Goal: Task Accomplishment & Management: Complete application form

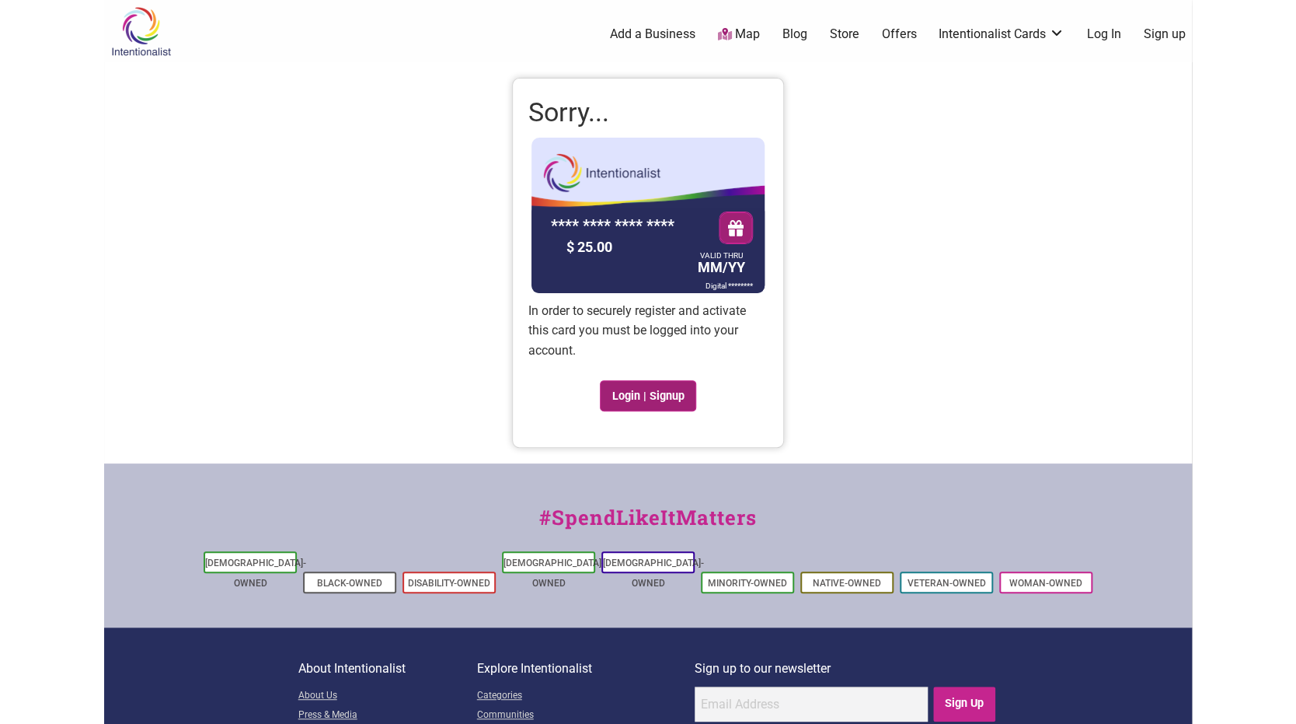
click at [688, 396] on link "Login | Signup" at bounding box center [648, 395] width 96 height 31
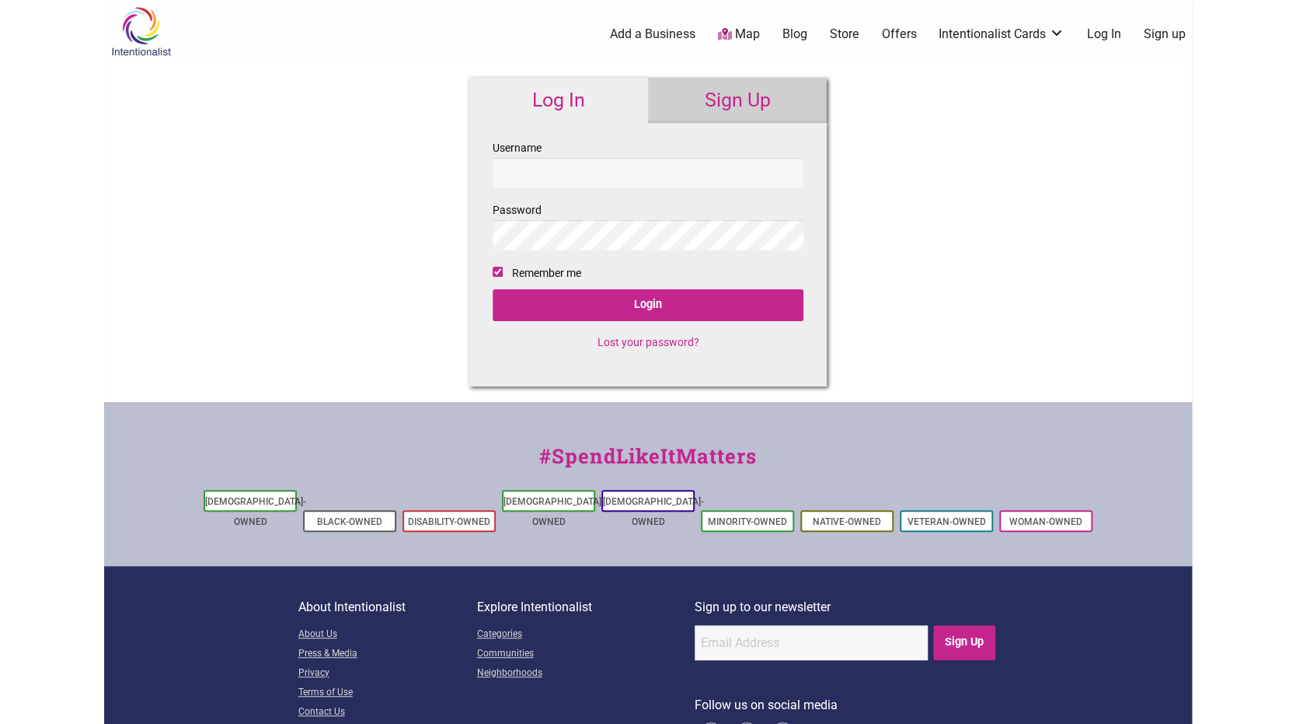
checkbox input "true"
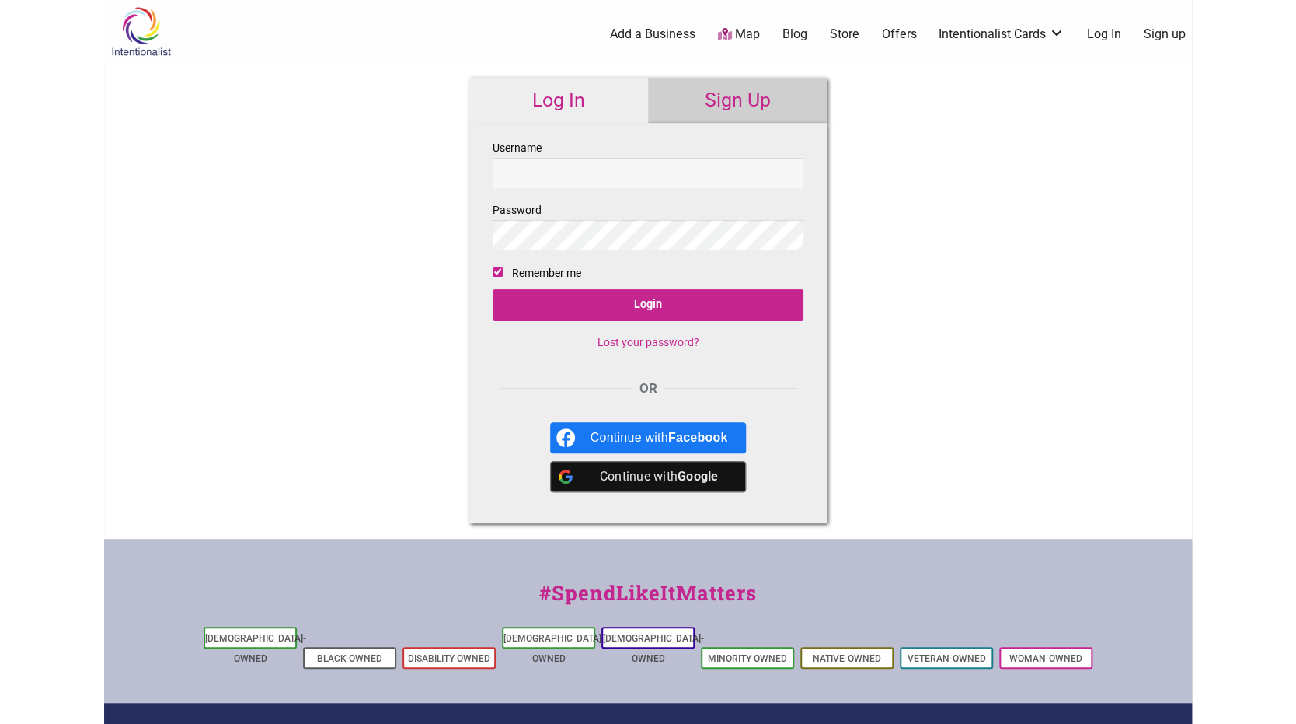
click at [539, 174] on input "Username" at bounding box center [648, 173] width 311 height 30
click at [535, 173] on input "Username" at bounding box center [648, 173] width 311 height 30
type input "katdurning"
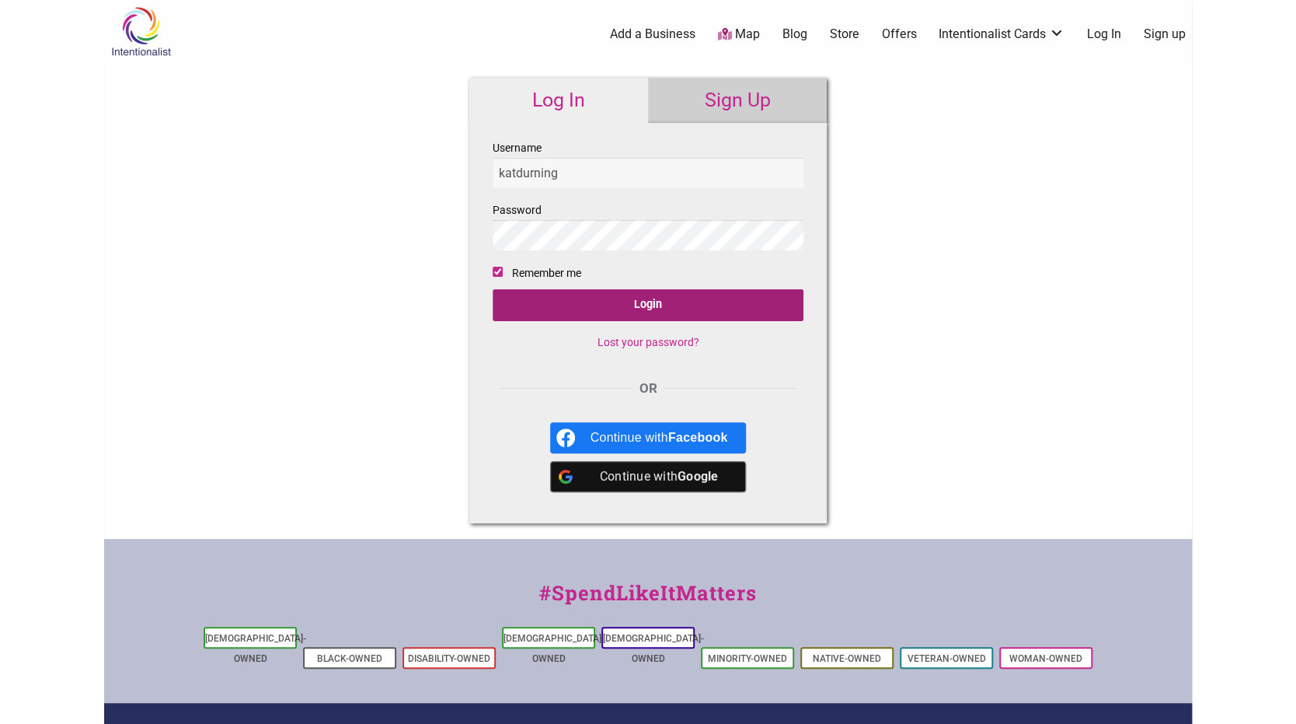
click at [702, 306] on input "Login" at bounding box center [648, 305] width 311 height 32
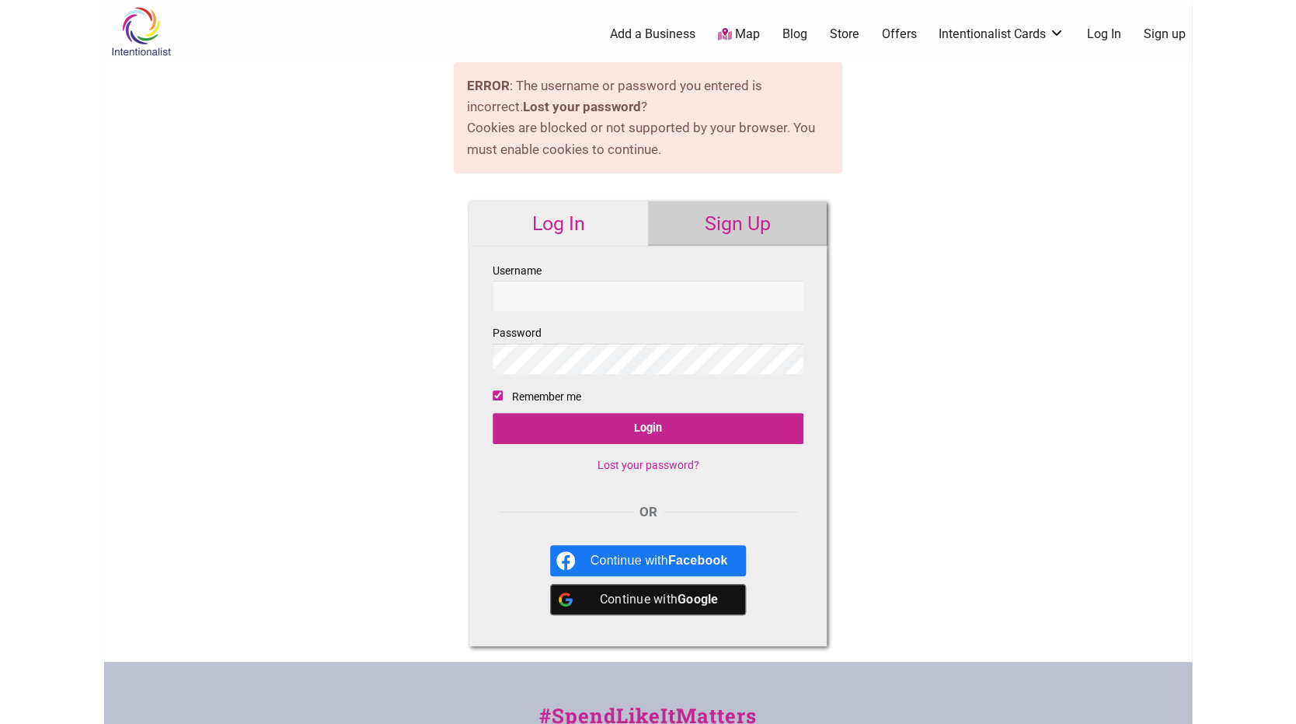
click at [531, 291] on input "Username" at bounding box center [648, 296] width 311 height 30
type input "katdurning"
click at [678, 595] on b "Google" at bounding box center [698, 598] width 41 height 15
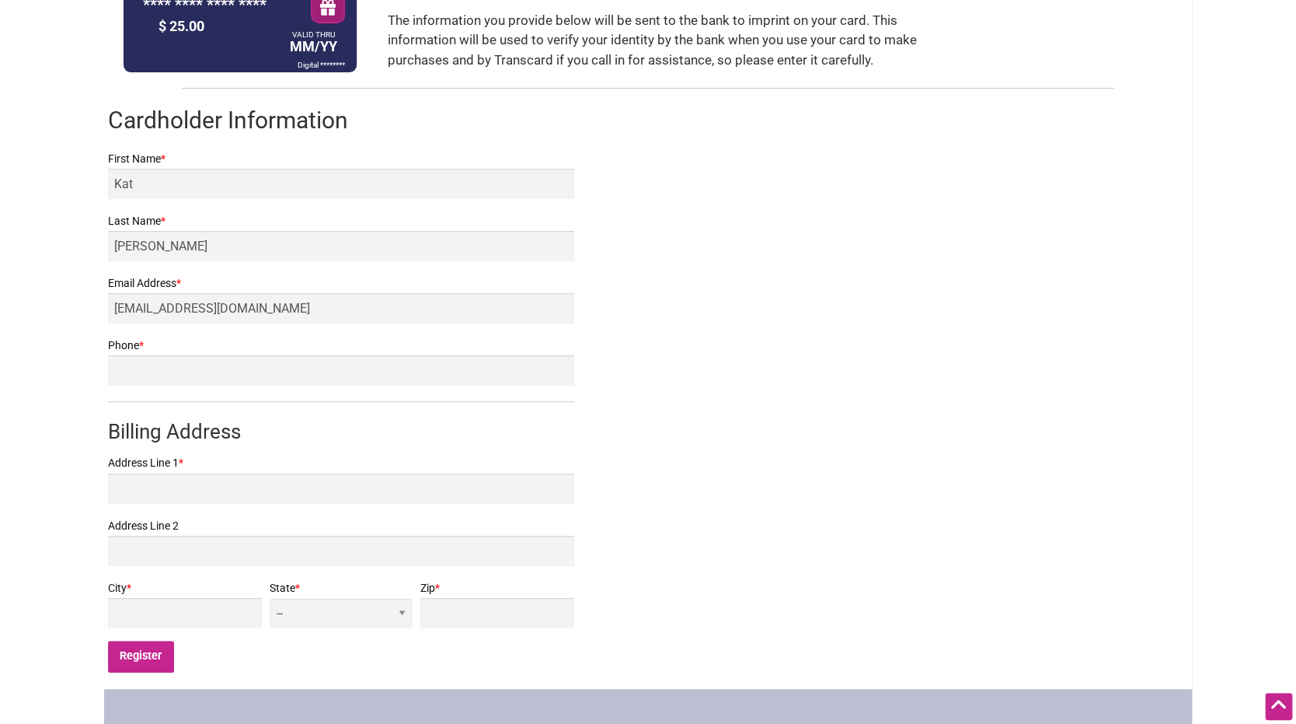
scroll to position [233, 0]
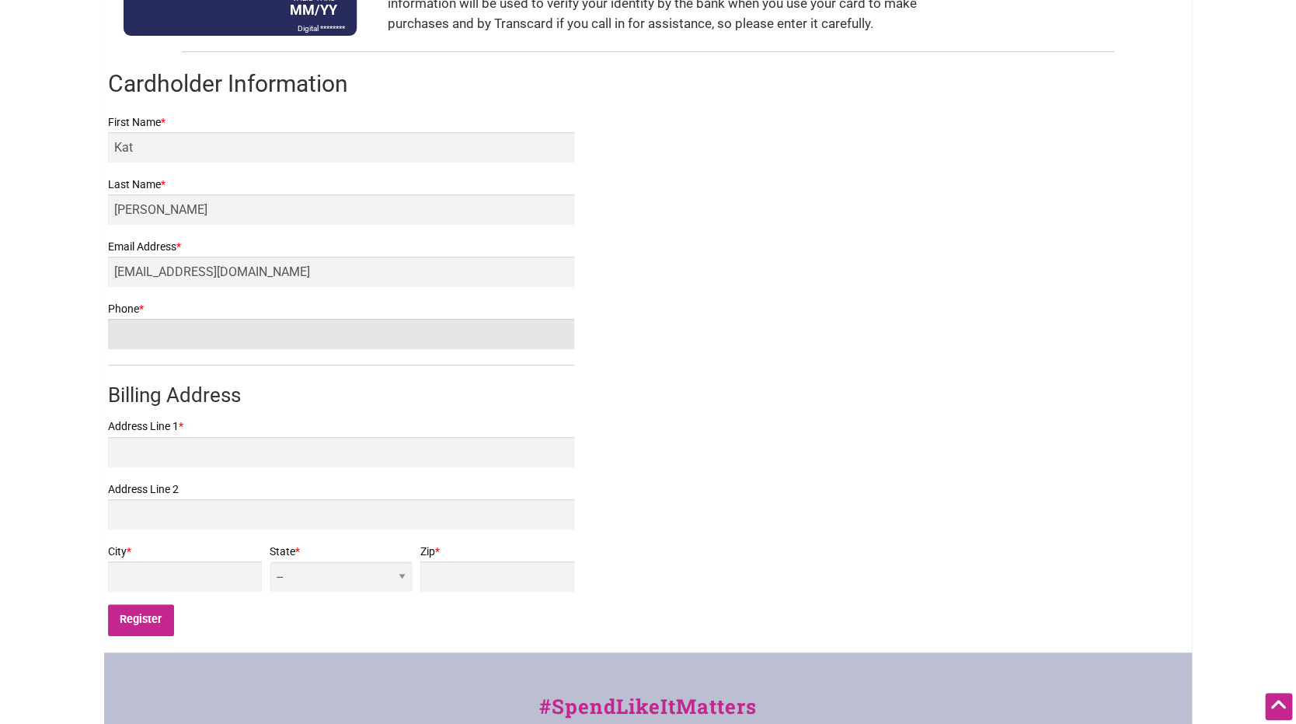
click at [304, 337] on input "Phone *" at bounding box center [341, 334] width 466 height 30
type input "2064839156"
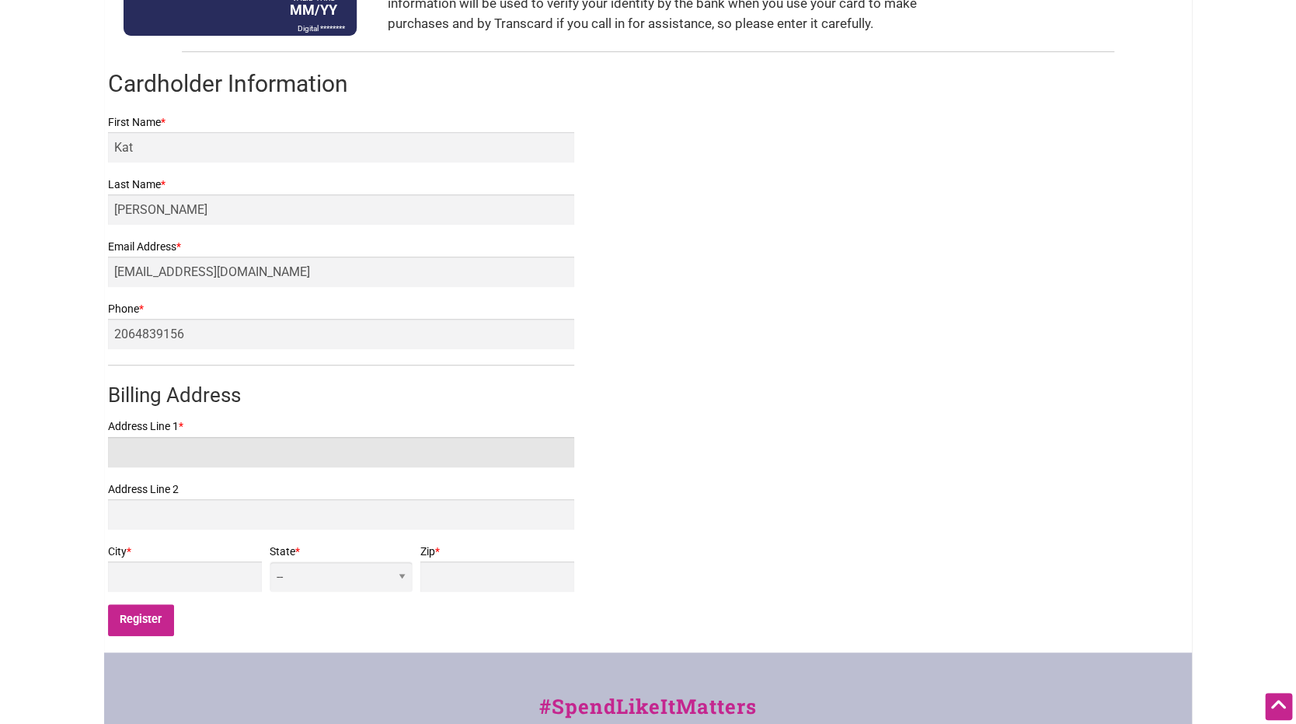
type input "[STREET_ADDRESS]"
type input "Seattle"
select select "WA"
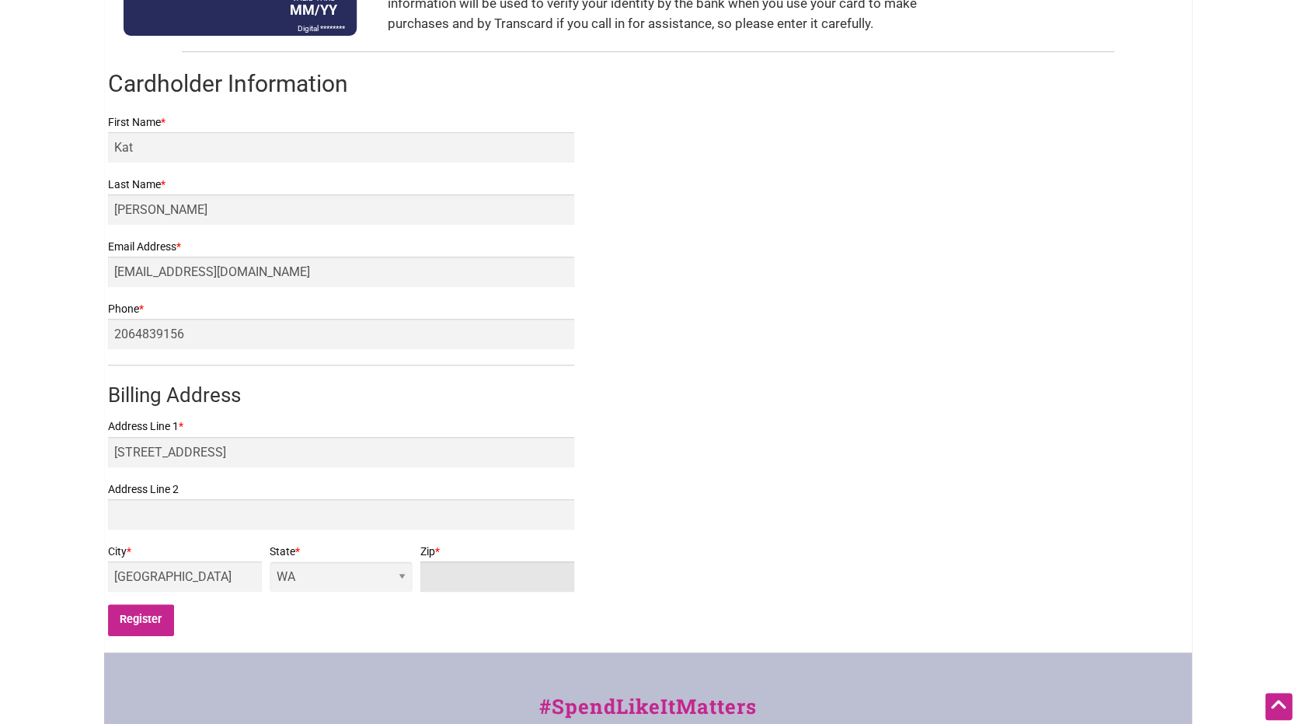
type input "98136"
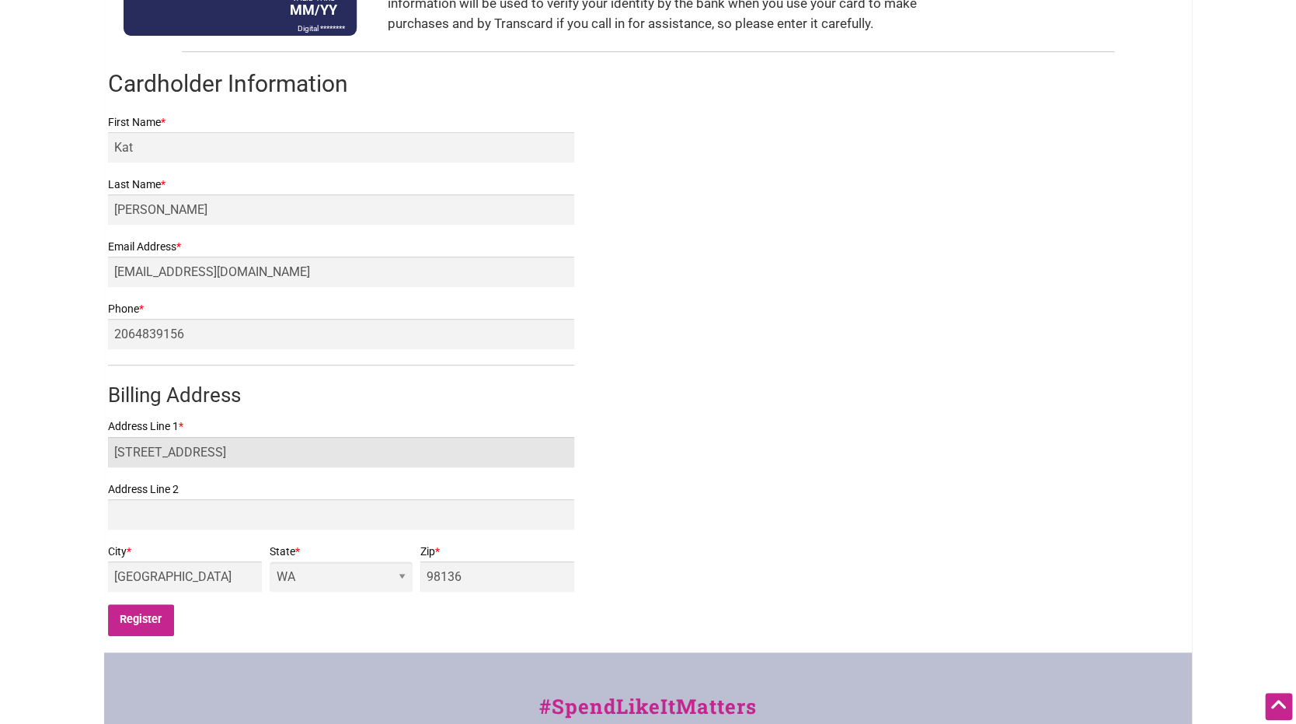
drag, startPoint x: 297, startPoint y: 453, endPoint x: 71, endPoint y: 453, distance: 226.2
click at [71, 453] on body "× Menu 0 Add a Business Map Blog Store Offers Intentionalist Cards Buy Black Ca…" at bounding box center [648, 129] width 1296 height 724
type input "5237 FAUNTLEROY WAY SW APT 201"
click at [96, 480] on body "× Menu 0 Add a Business Map Blog Store Offers Intentionalist Cards Buy Black Ca…" at bounding box center [648, 129] width 1296 height 724
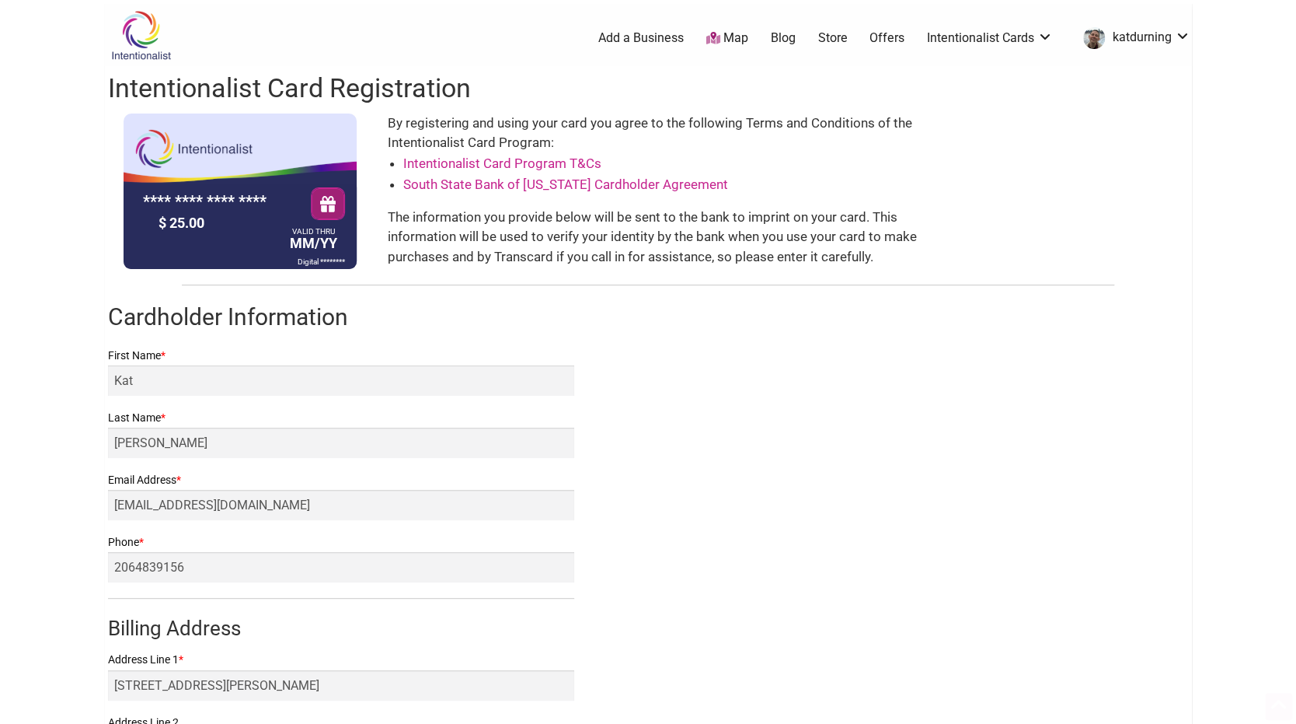
scroll to position [466, 0]
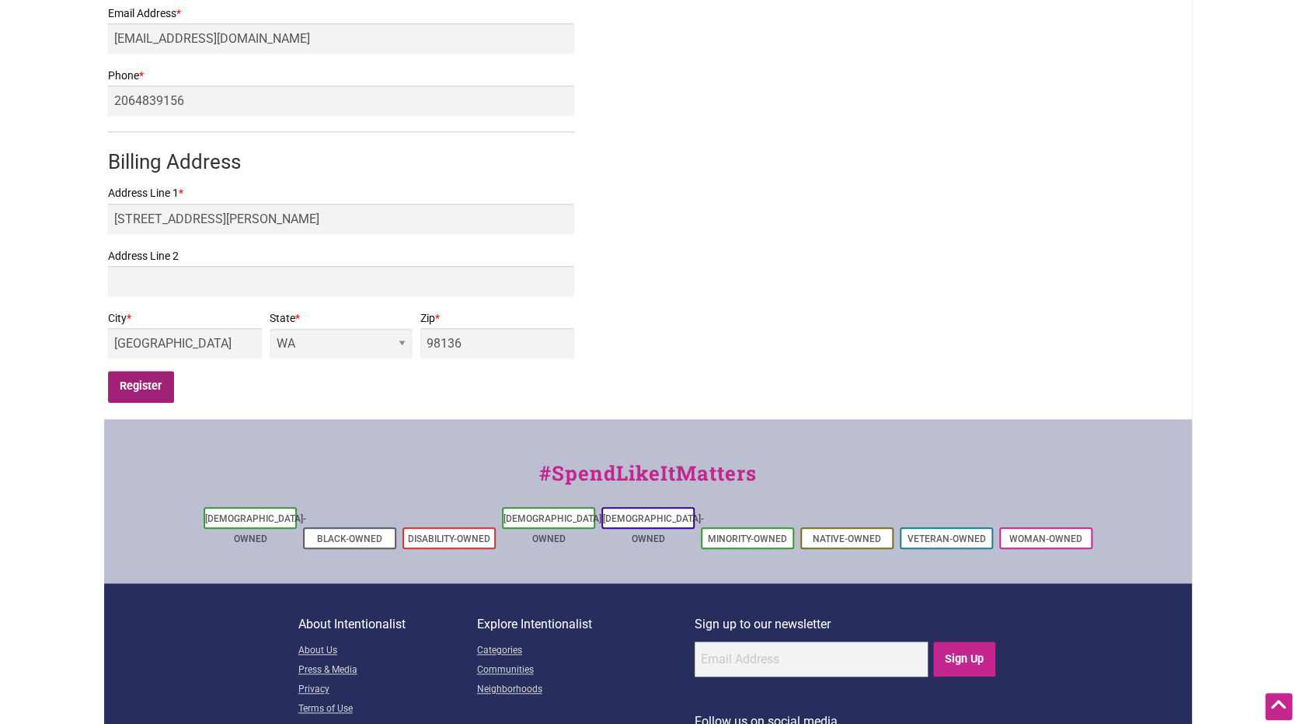
click at [147, 383] on input "Register" at bounding box center [141, 387] width 66 height 32
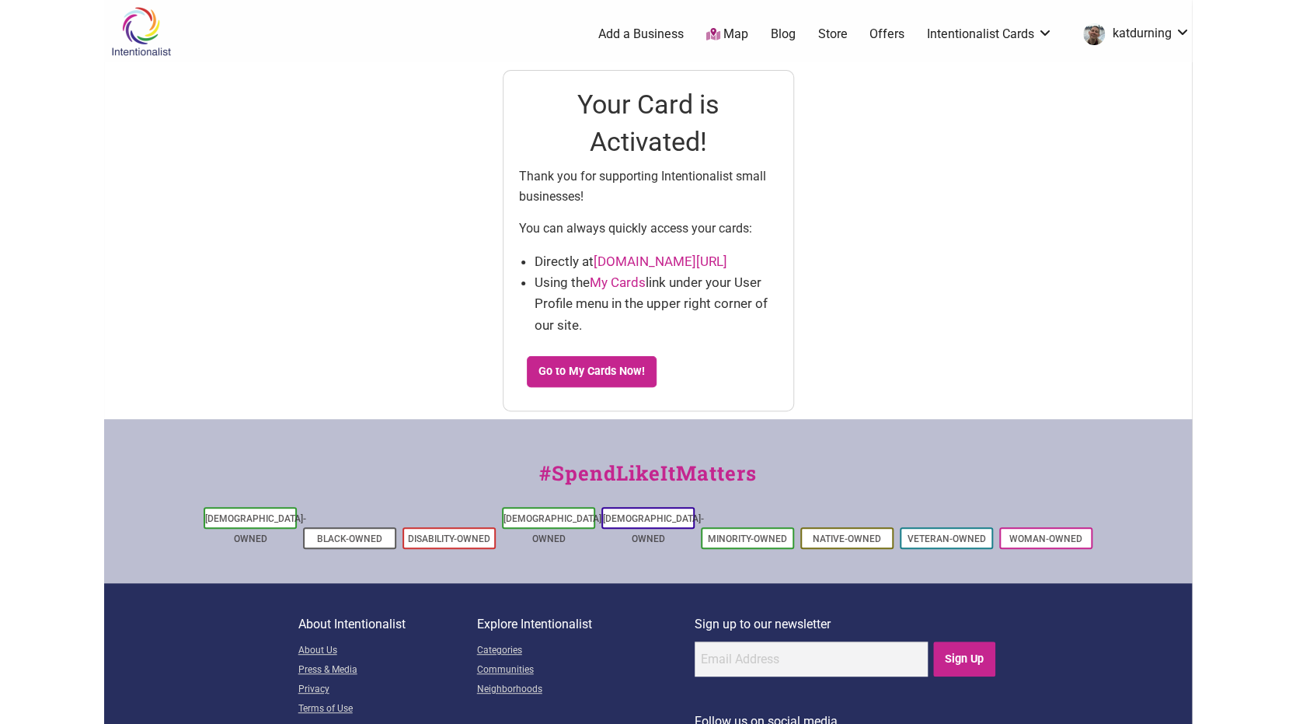
click at [1141, 116] on div "Intentionalist Spend like it matters 0 Add a Business Map Blog Store Offers Int…" at bounding box center [648, 404] width 1088 height 809
drag, startPoint x: 519, startPoint y: 182, endPoint x: 654, endPoint y: 333, distance: 202.5
click at [654, 333] on div "Your Card is Activated! Thank you for supporting Intentionalist small businesse…" at bounding box center [648, 240] width 291 height 341
click at [654, 333] on li "Using the My Cards link under your User Profile menu in the upper right corner …" at bounding box center [656, 304] width 243 height 64
click at [634, 364] on link "Go to My Cards Now!" at bounding box center [592, 371] width 131 height 31
